Goal: Task Accomplishment & Management: Manage account settings

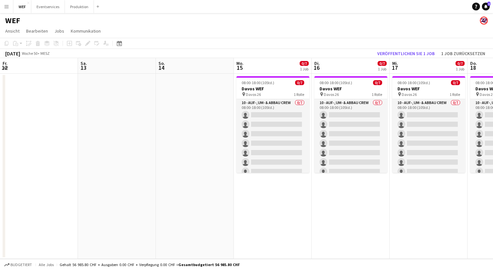
scroll to position [0, 207]
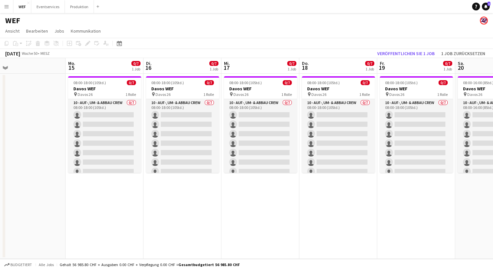
scroll to position [0, 176]
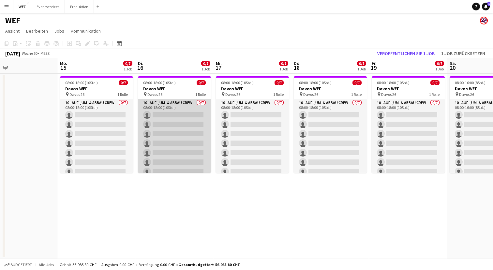
click at [175, 107] on app-card-role "10 - Auf-, Um- & Abbau Crew 0/7 08:00-18:00 (10Std.) single-neutral-actions sin…" at bounding box center [174, 138] width 73 height 79
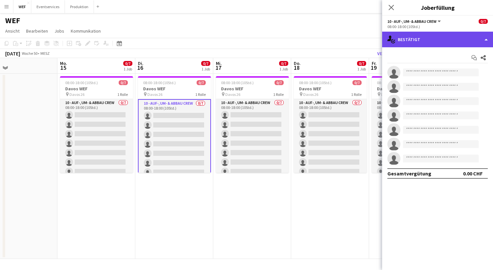
click at [427, 46] on div "single-neutral-actions-check-2 Bestätigt" at bounding box center [437, 40] width 111 height 16
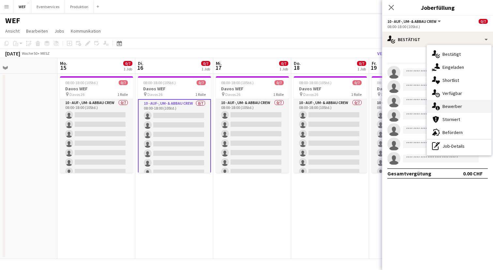
click at [448, 106] on span "Bewerber" at bounding box center [452, 106] width 20 height 6
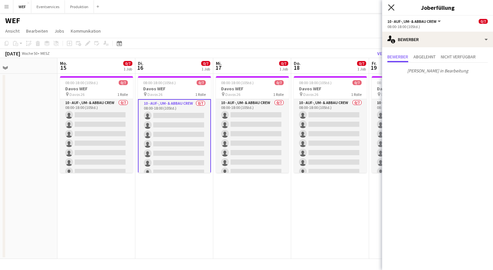
click at [389, 6] on icon "Pop-in schließen" at bounding box center [391, 7] width 6 height 6
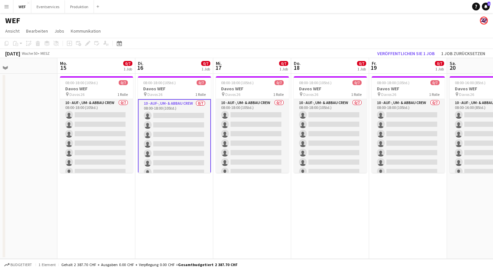
click at [285, 11] on app-navbar "Menü Tafeln Tafeln Tafeln Alle Jobs Status Belegschaft Belegschaft Meine Belegs…" at bounding box center [246, 6] width 493 height 13
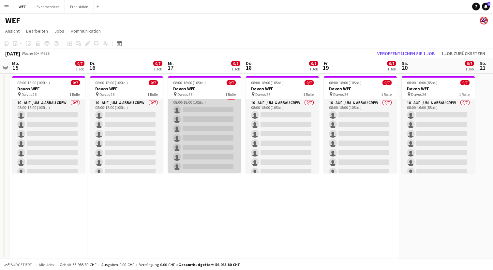
scroll to position [0, 0]
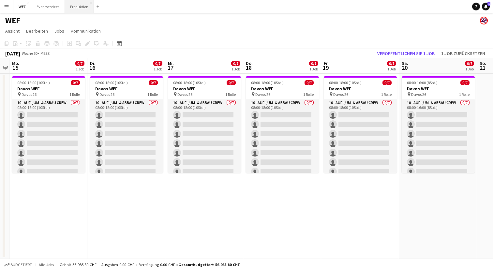
click at [78, 9] on button "Produktion Schließen" at bounding box center [79, 6] width 29 height 13
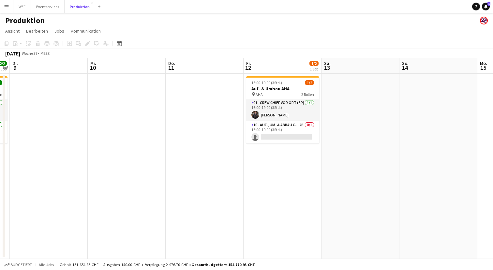
scroll to position [0, 307]
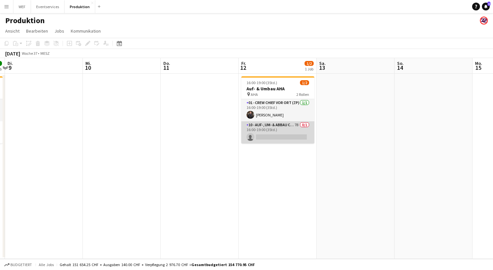
click at [269, 135] on app-card-role "10 - Auf-, Um- & Abbau Crew 7B 0/1 16:00-19:00 (3Std.) single-neutral-actions" at bounding box center [277, 132] width 73 height 22
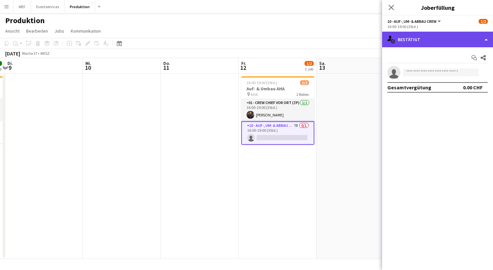
click at [442, 39] on div "single-neutral-actions-check-2 Bestätigt" at bounding box center [437, 40] width 111 height 16
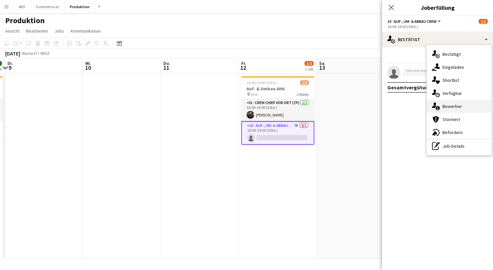
click at [450, 103] on span "Bewerber" at bounding box center [452, 106] width 20 height 6
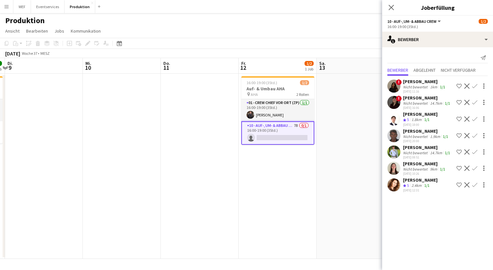
click at [391, 83] on app-user-avatar at bounding box center [393, 86] width 13 height 13
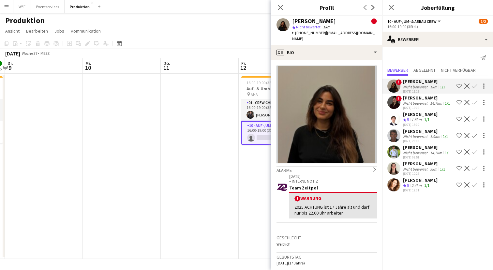
click at [285, 11] on div "Pop-in schließen" at bounding box center [280, 7] width 18 height 15
click at [281, 8] on icon at bounding box center [280, 7] width 6 height 6
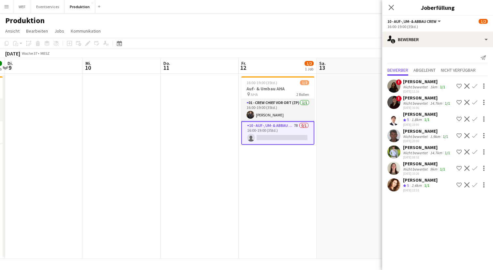
click at [348, 144] on app-date-cell at bounding box center [355, 166] width 78 height 185
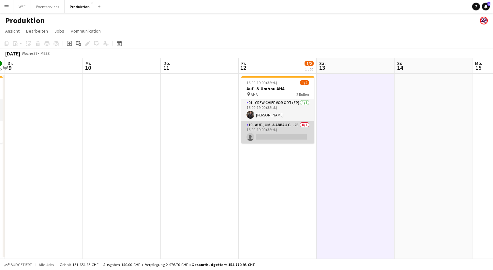
click at [287, 131] on app-card-role "10 - Auf-, Um- & Abbau Crew 7B 0/1 16:00-19:00 (3Std.) single-neutral-actions" at bounding box center [277, 132] width 73 height 22
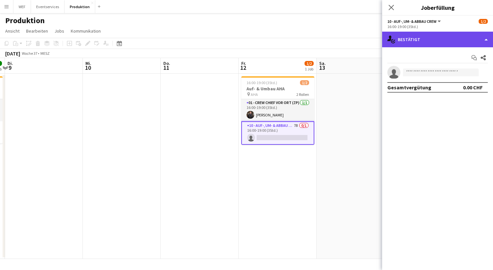
click at [441, 41] on div "single-neutral-actions-check-2 Bestätigt" at bounding box center [437, 40] width 111 height 16
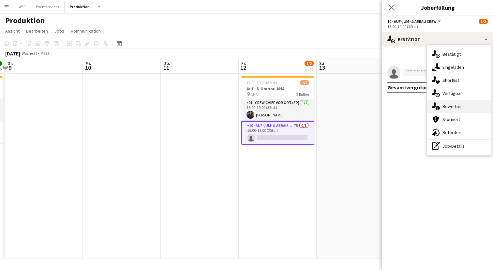
click at [461, 104] on div "single-neutral-actions-information Bewerber" at bounding box center [459, 106] width 65 height 13
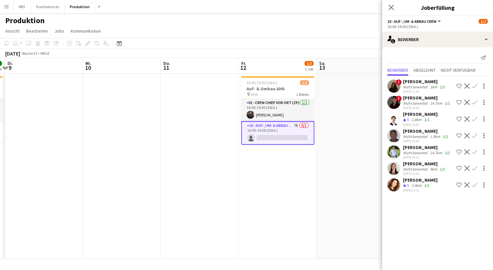
click at [264, 166] on app-date-cell "16:00-19:00 (3Std.) 1/2 Auf- & Umbau AHA pin AHA 2 Rollen 01 - Crew Chief vor O…" at bounding box center [278, 166] width 78 height 185
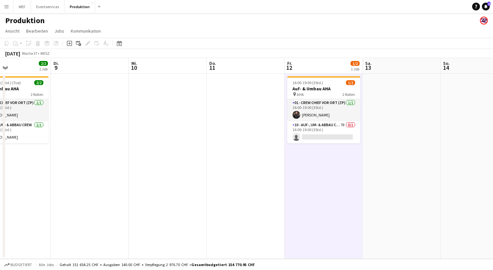
scroll to position [0, 262]
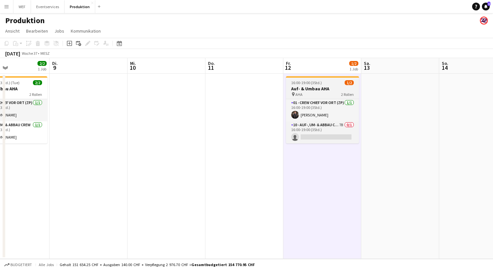
click at [330, 93] on div "pin AHA 2 Rollen" at bounding box center [322, 94] width 73 height 5
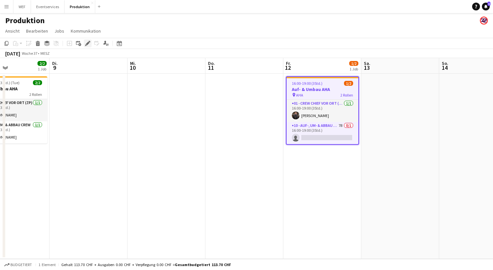
click at [85, 42] on div "Bearbeiten" at bounding box center [88, 43] width 8 height 8
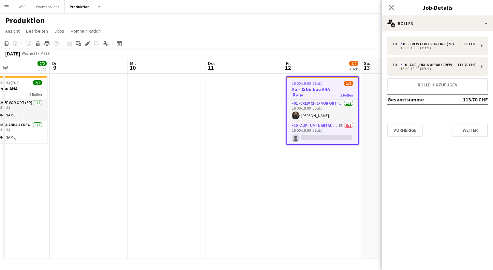
click at [298, 216] on app-date-cell "16:00-19:00 (3Std.) 1/2 Auf- & Umbau AHA pin AHA 2 Rollen 01 - Crew Chief vor O…" at bounding box center [322, 166] width 78 height 185
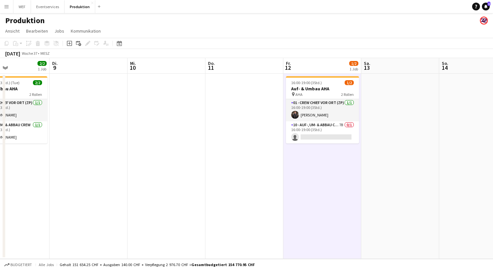
click at [252, 85] on app-date-cell at bounding box center [244, 166] width 78 height 185
